Goal: Task Accomplishment & Management: Manage account settings

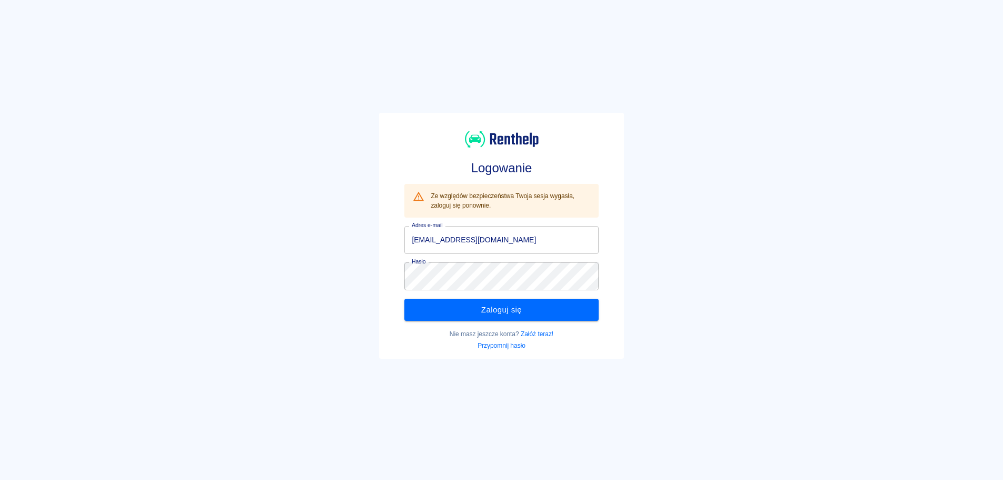
click at [716, 208] on div "Logowanie Ze względów bezpieczeństwa Twoja sesja wygasła, zaloguj się ponownie.…" at bounding box center [497, 232] width 1011 height 480
click at [538, 311] on button "Zaloguj się" at bounding box center [501, 309] width 194 height 22
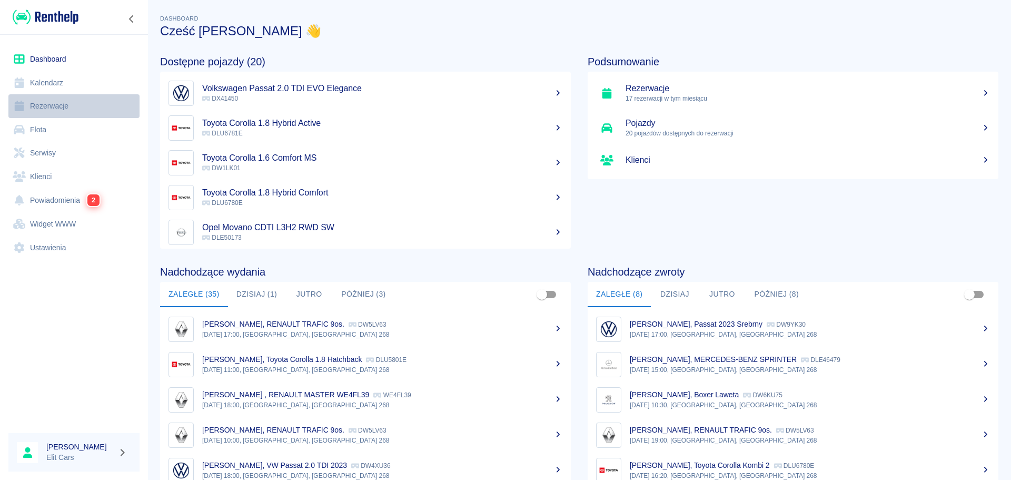
click at [76, 106] on link "Rezerwacje" at bounding box center [73, 106] width 131 height 24
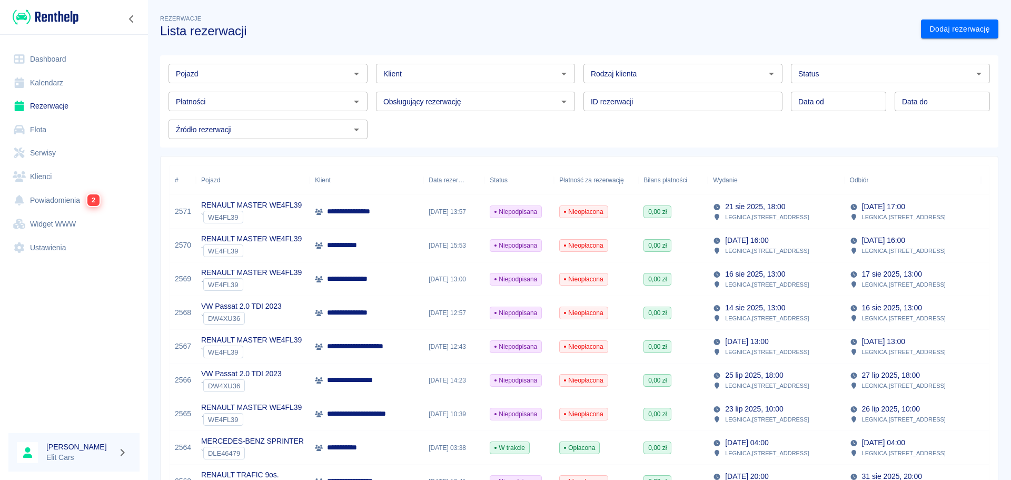
type input "DD.MM.YYYY"
click at [841, 105] on input "DD.MM.YYYY" at bounding box center [838, 101] width 95 height 19
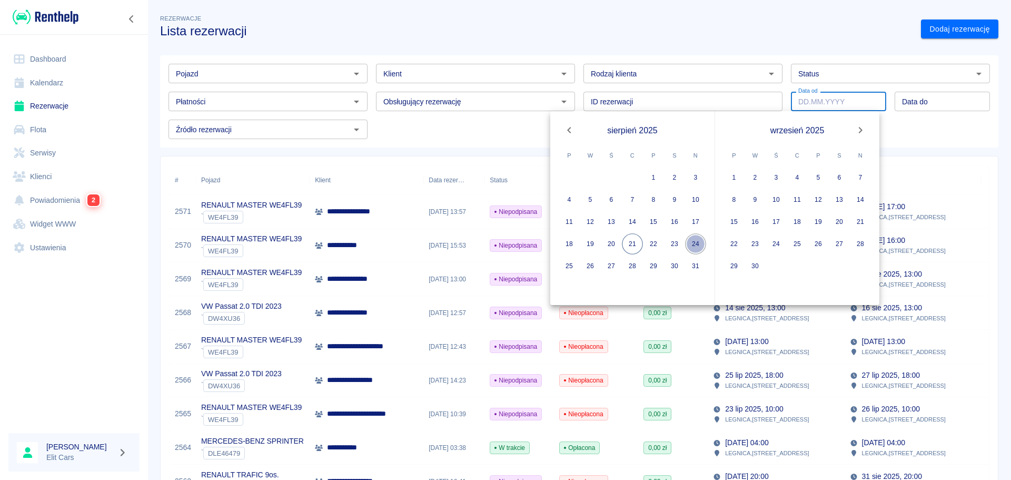
click at [693, 246] on button "24" at bounding box center [695, 243] width 21 height 21
type input "[DATE]"
type input "DD.MM.YYYY"
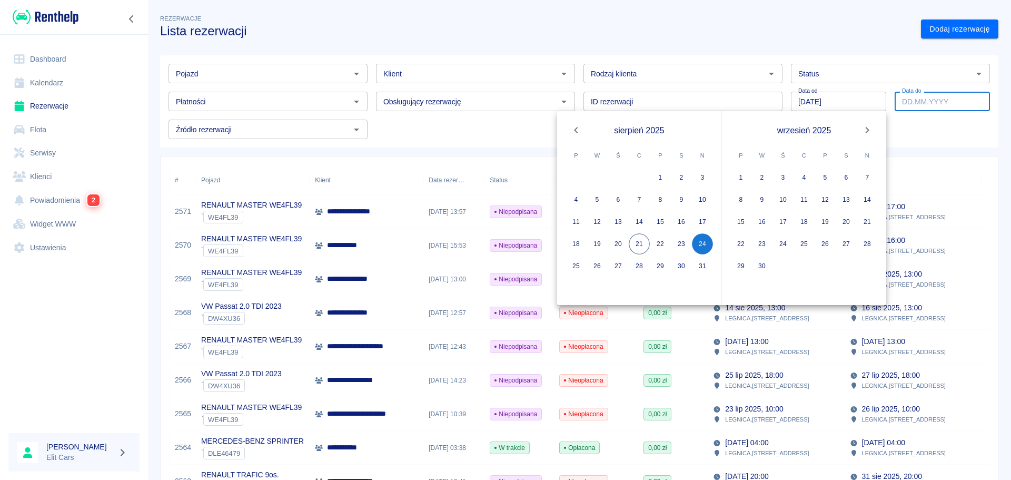
click at [462, 129] on div "Pojazd Pojazd Klient Klient Rodzaj klienta Rodzaj klienta Status Status Płatnoś…" at bounding box center [575, 97] width 830 height 84
